Goal: Information Seeking & Learning: Learn about a topic

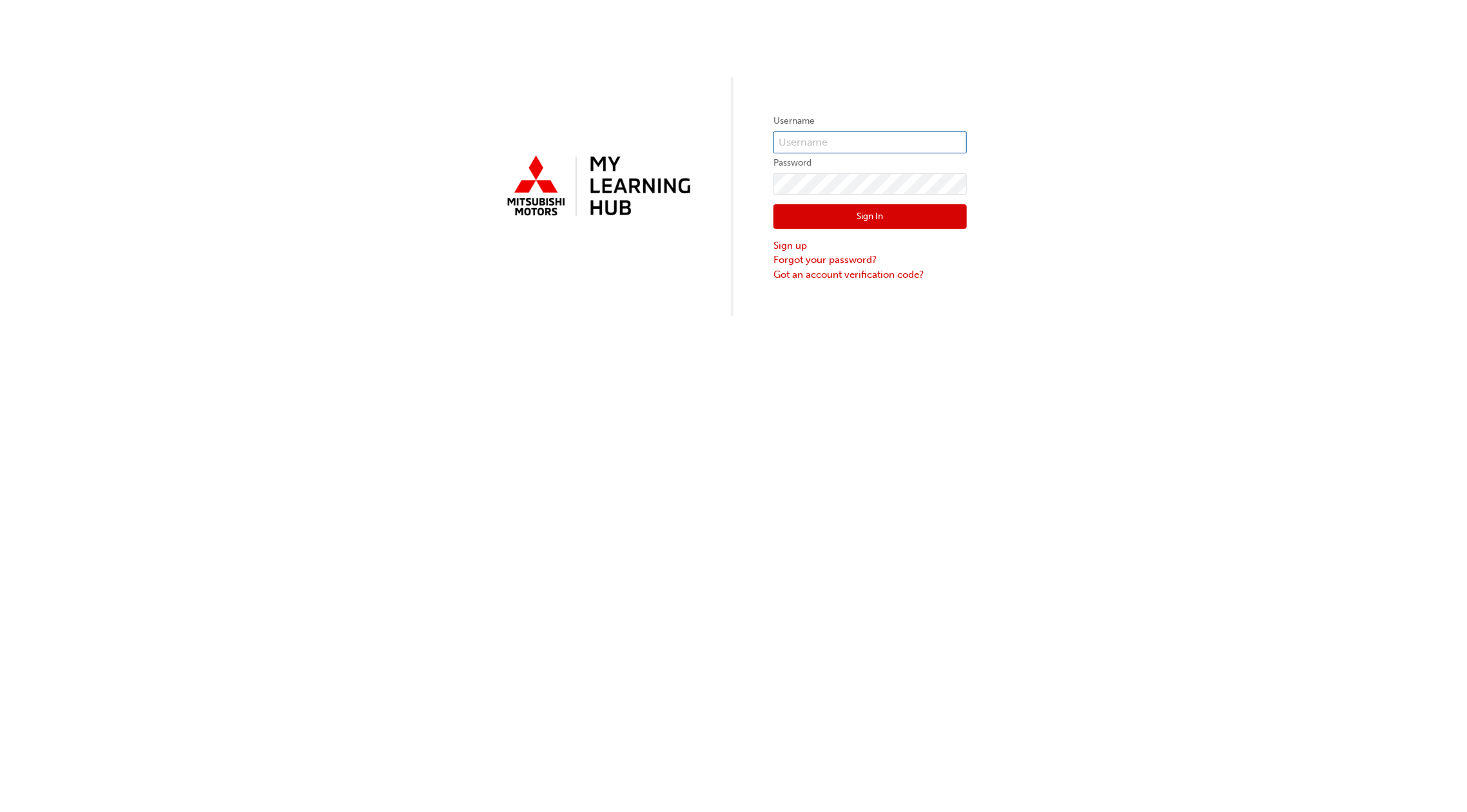
click at [865, 144] on input "text" at bounding box center [870, 142] width 193 height 22
type input "[PERSON_NAME][EMAIL_ADDRESS][PERSON_NAME][DOMAIN_NAME]"
click at [909, 213] on button "Sign In" at bounding box center [870, 216] width 193 height 25
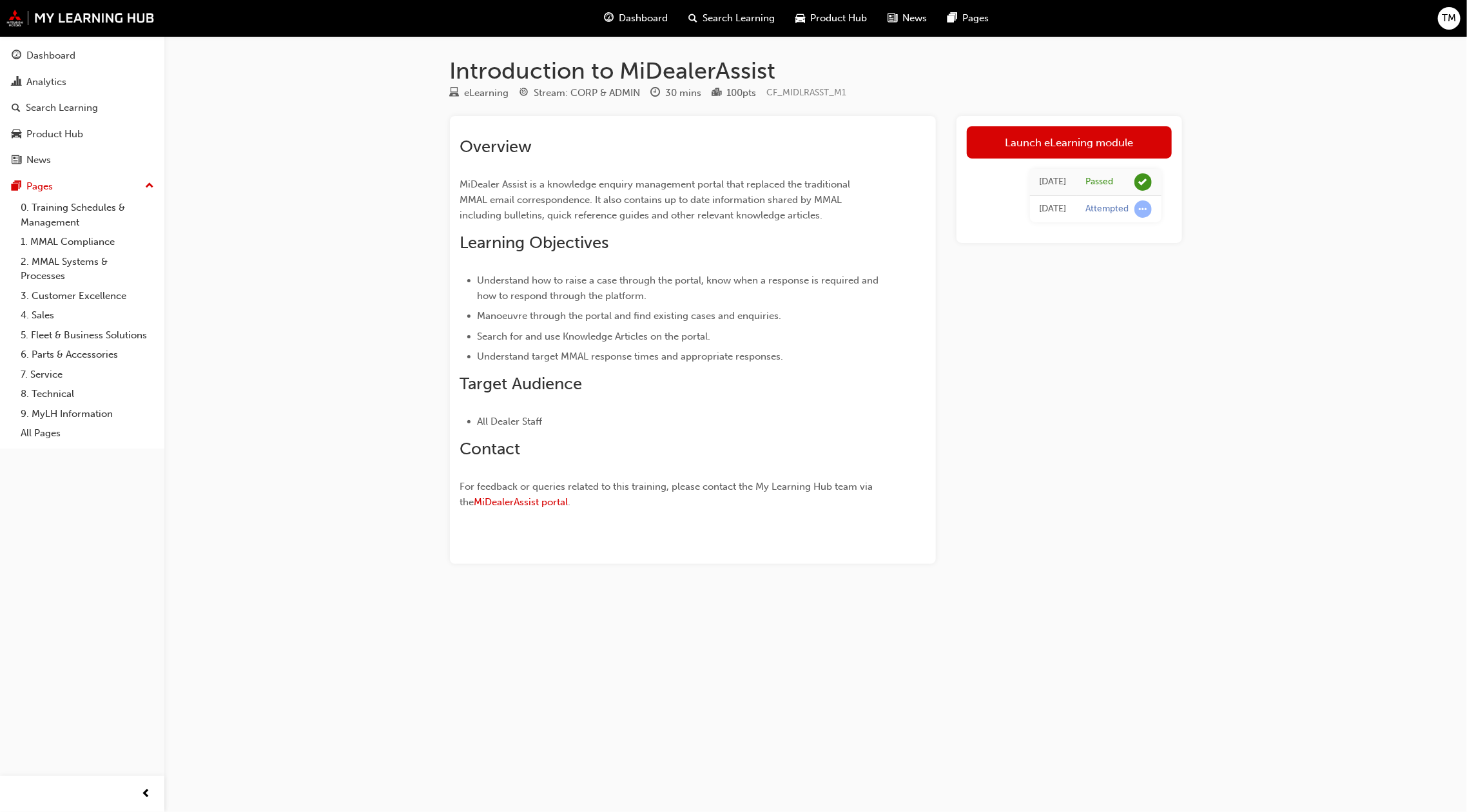
click at [145, 189] on span "up-icon" at bounding box center [149, 186] width 9 height 17
click at [659, 21] on span "Dashboard" at bounding box center [643, 18] width 49 height 15
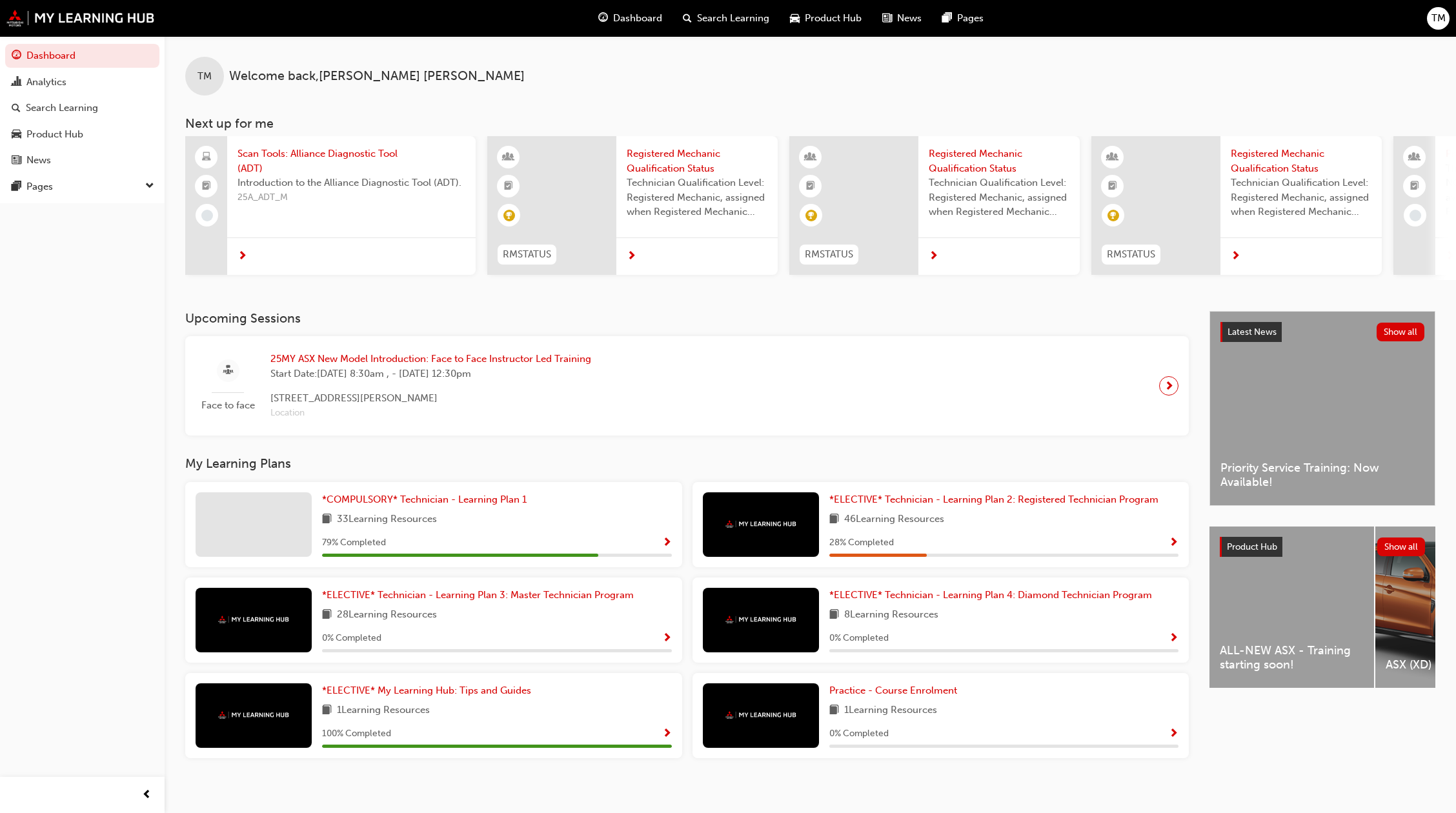
click at [805, 388] on div "Face to face 25MY ASX New Model Introduction: Face to Face Instructor Led Train…" at bounding box center [687, 386] width 983 height 79
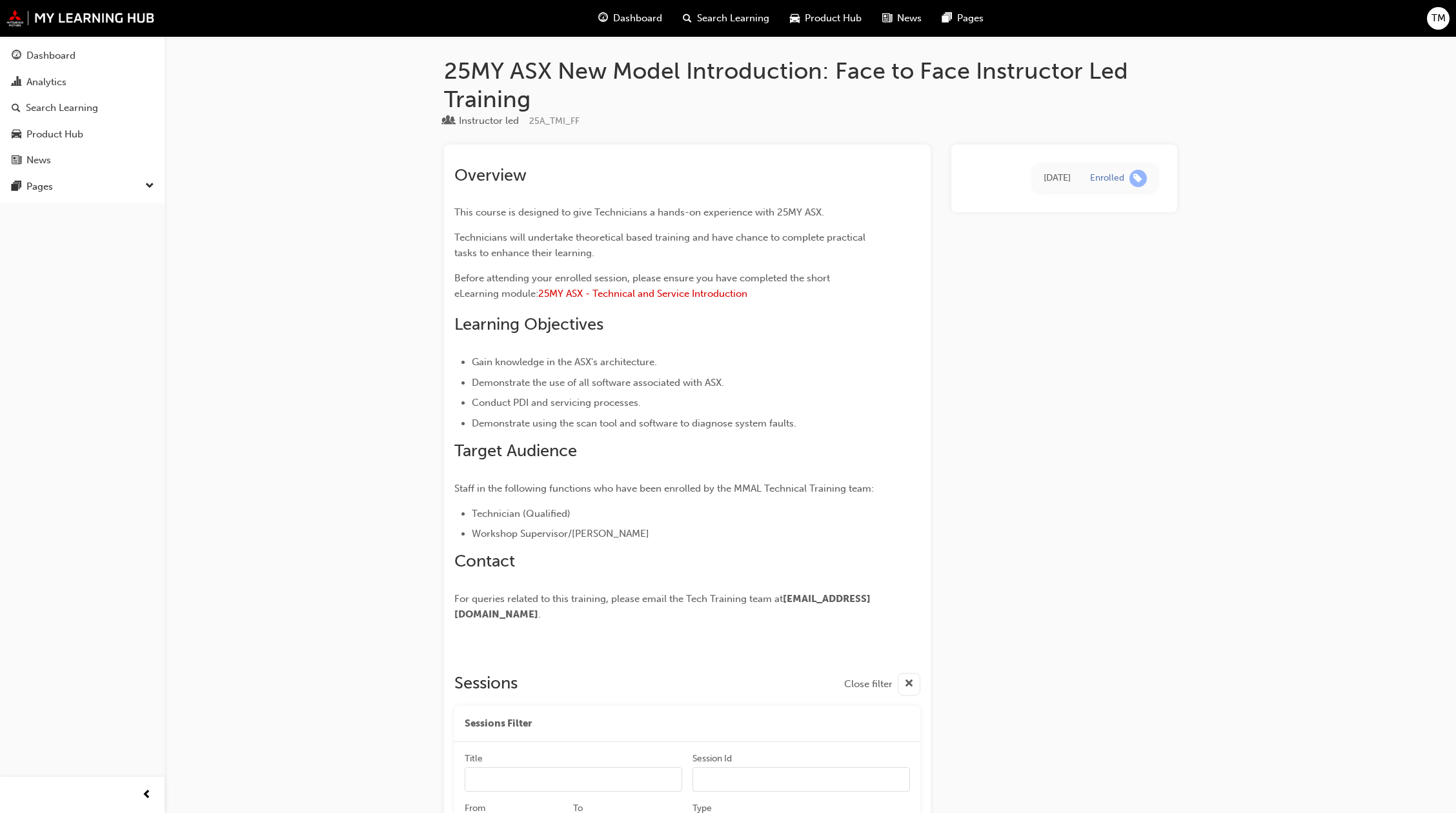
click at [901, 27] on div "News" at bounding box center [902, 18] width 60 height 26
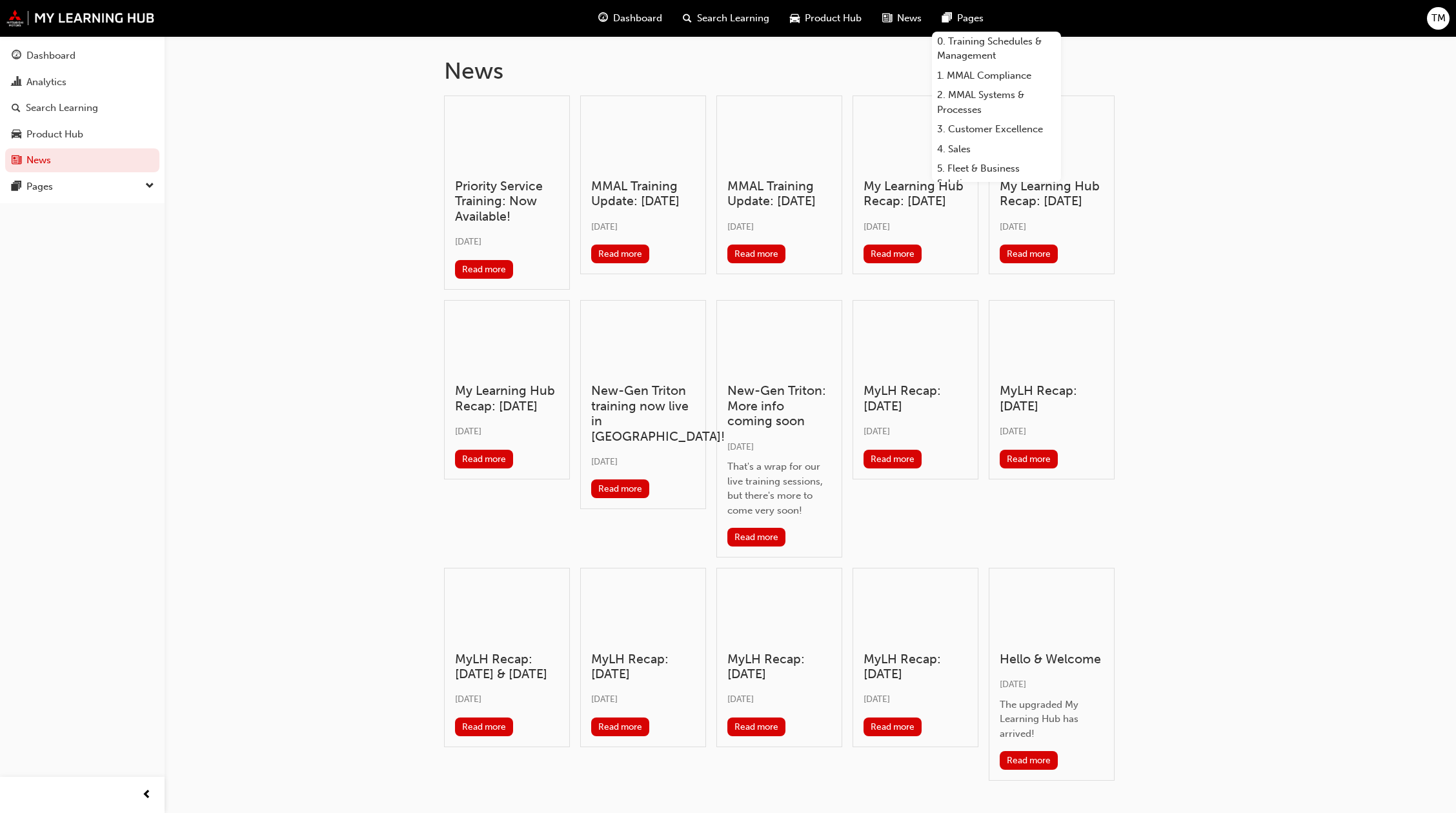
click at [966, 25] on span "Pages" at bounding box center [970, 18] width 26 height 15
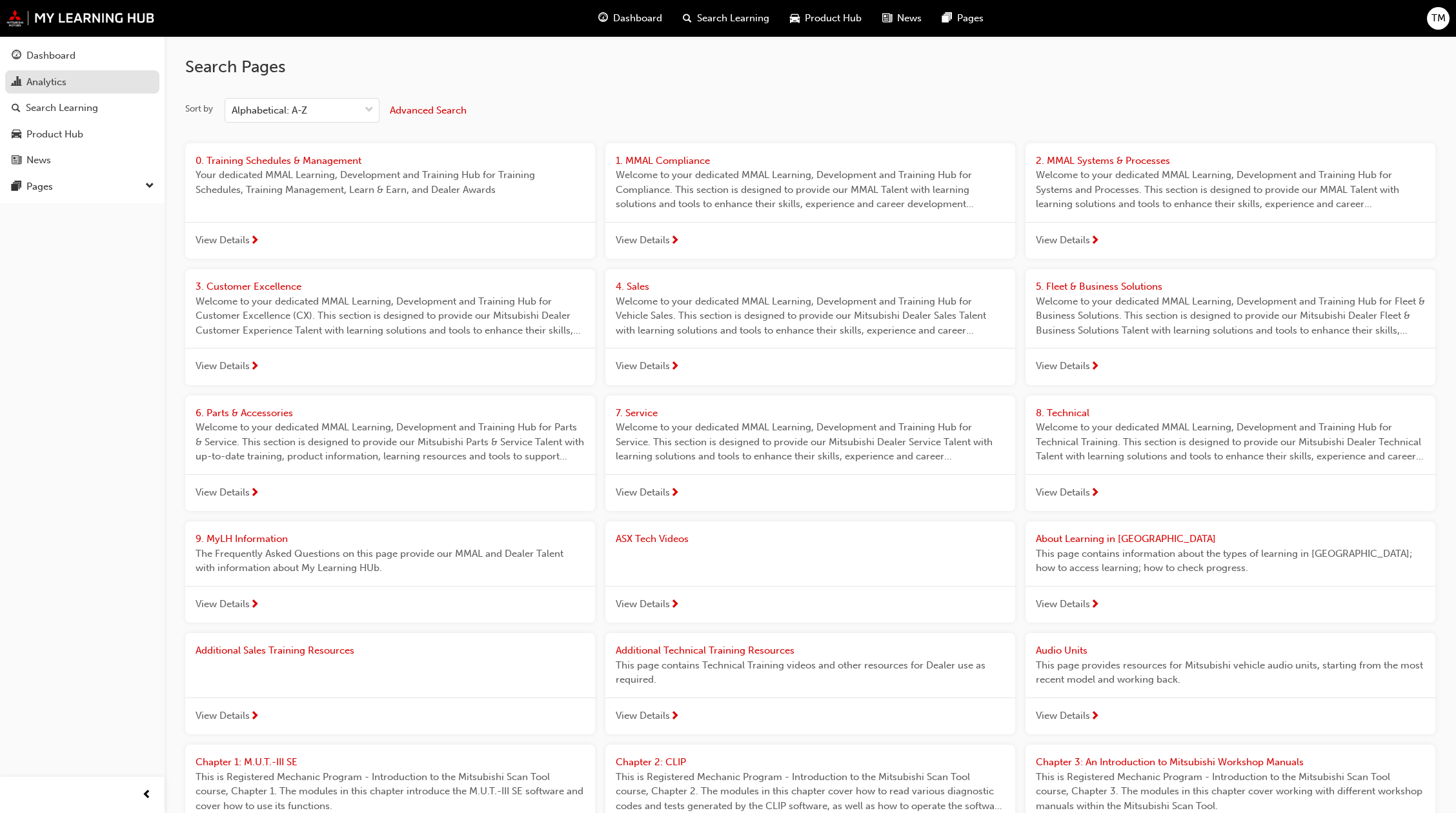
drag, startPoint x: 98, startPoint y: 58, endPoint x: 98, endPoint y: 74, distance: 16.0
click at [98, 58] on div "Dashboard" at bounding box center [82, 56] width 141 height 16
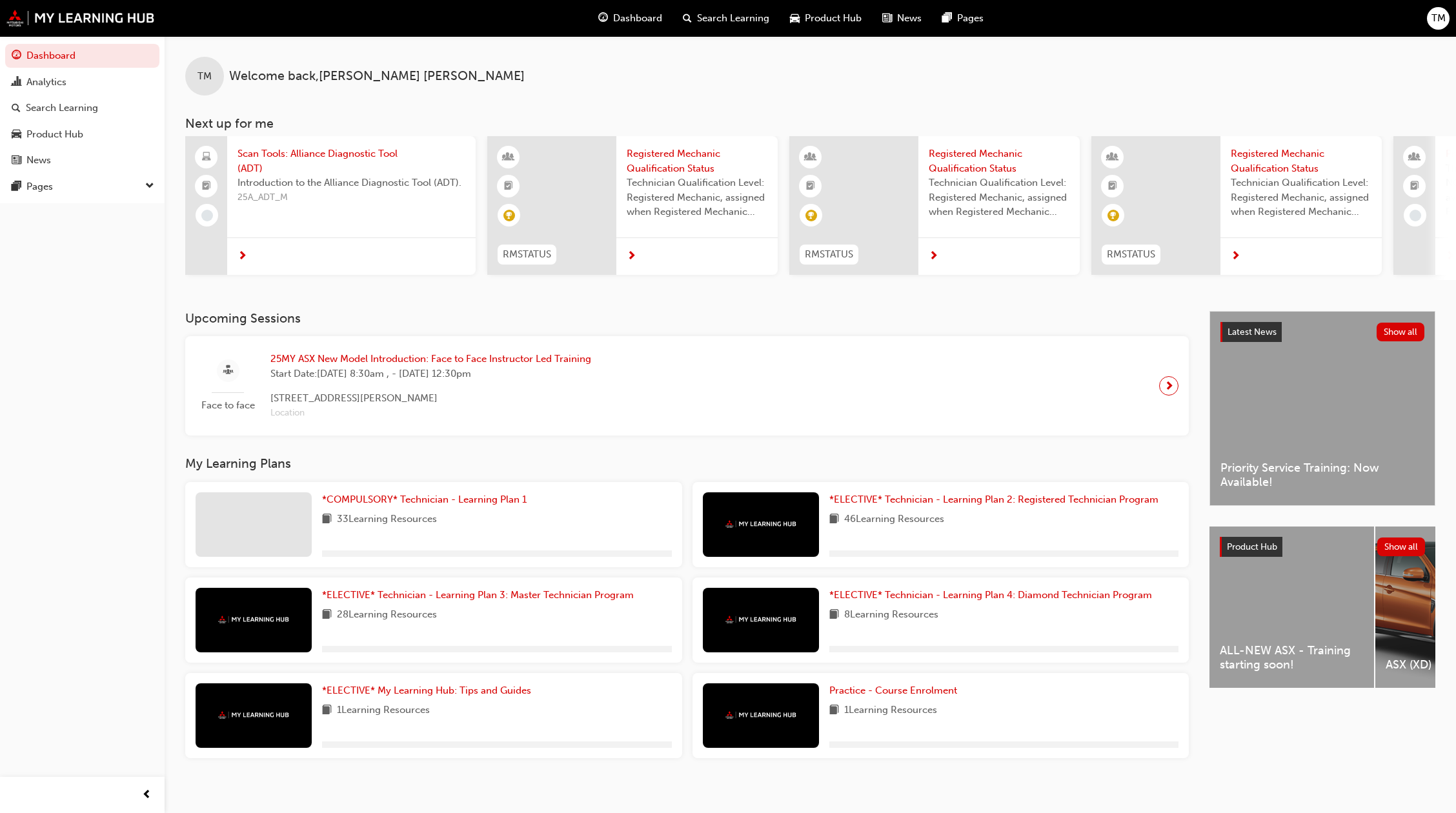
click at [698, 20] on span "Search Learning" at bounding box center [733, 18] width 72 height 15
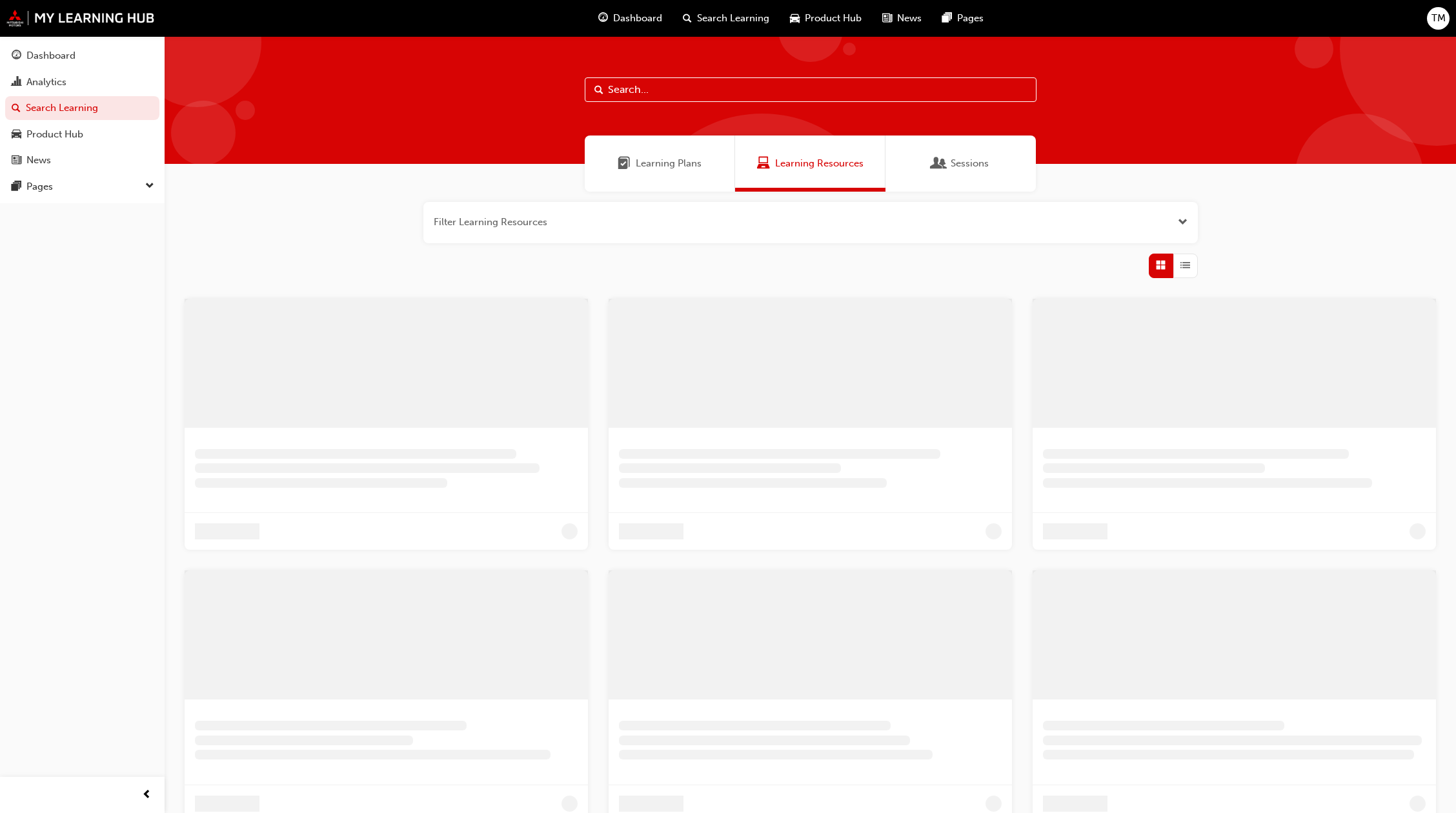
click at [679, 85] on input "text" at bounding box center [811, 90] width 452 height 25
paste input "MMAL-nominated hotel"
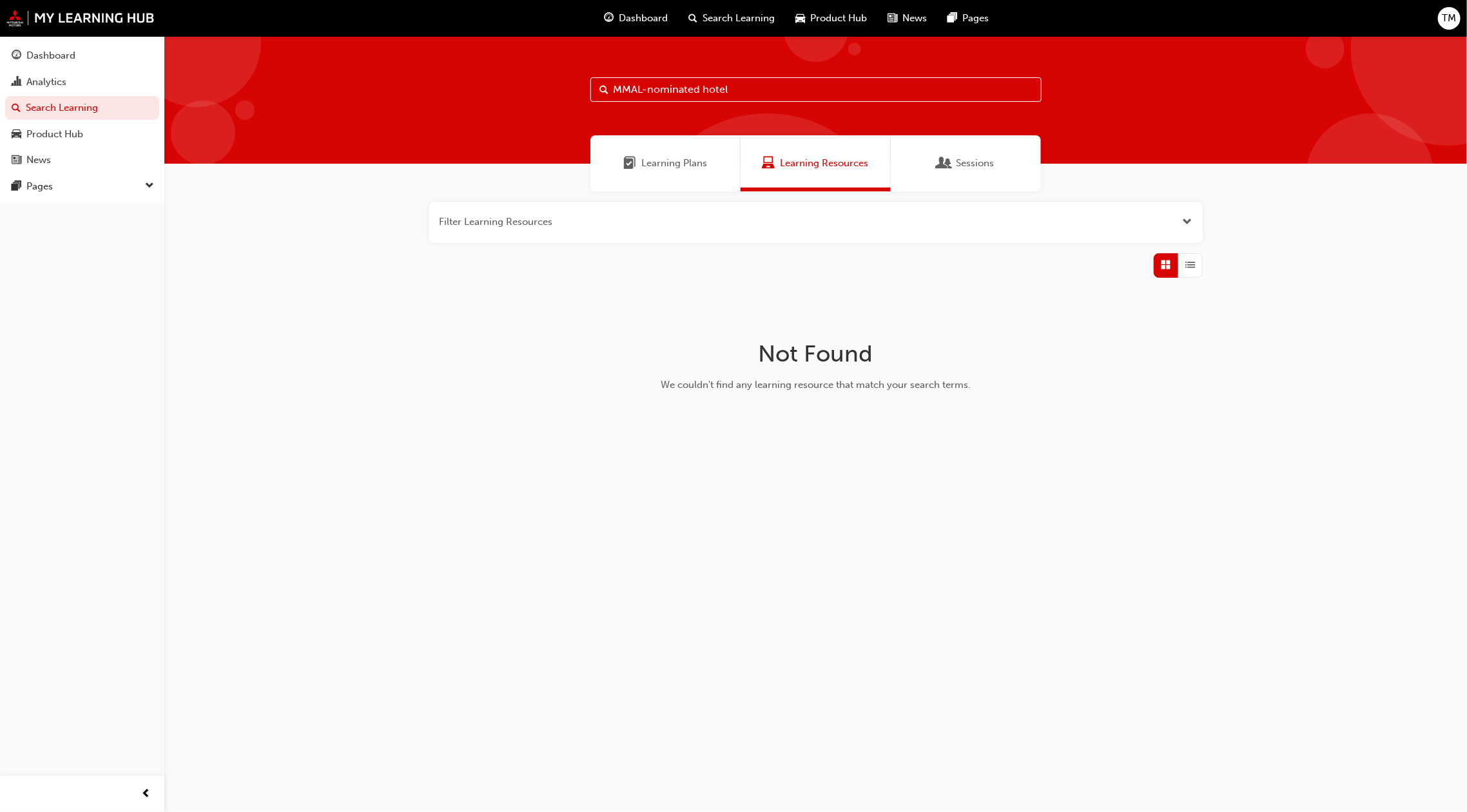
click at [731, 167] on div "Learning Plans" at bounding box center [665, 163] width 150 height 56
click at [999, 186] on div "Sessions" at bounding box center [966, 163] width 150 height 56
drag, startPoint x: 903, startPoint y: 96, endPoint x: 639, endPoint y: 136, distance: 267.0
click at [639, 136] on div "MMAL-nominated hotel Learning Plans Learning Resources Sessions Filter Sessions…" at bounding box center [816, 266] width 1303 height 460
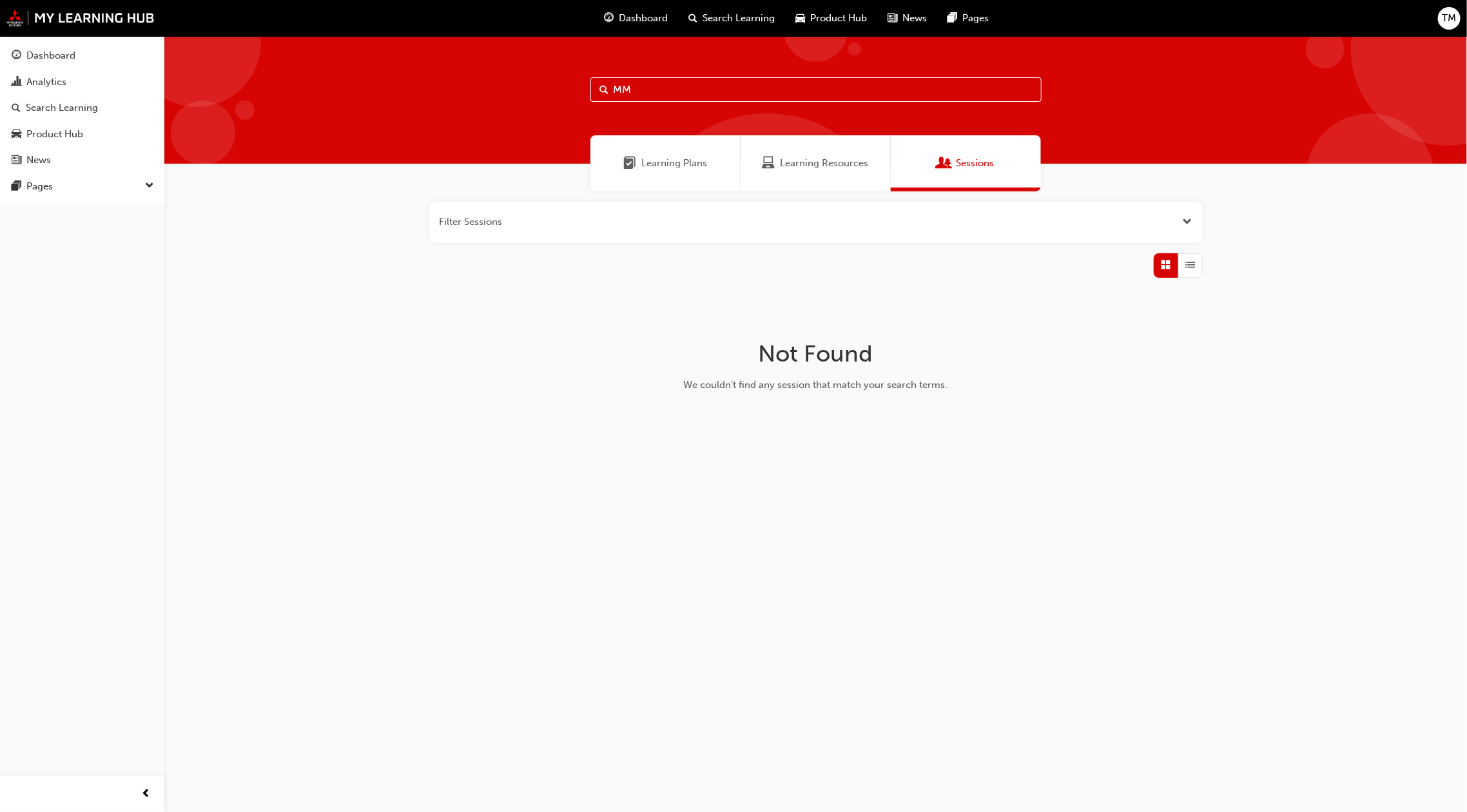
type input "M"
